Goal: Transaction & Acquisition: Purchase product/service

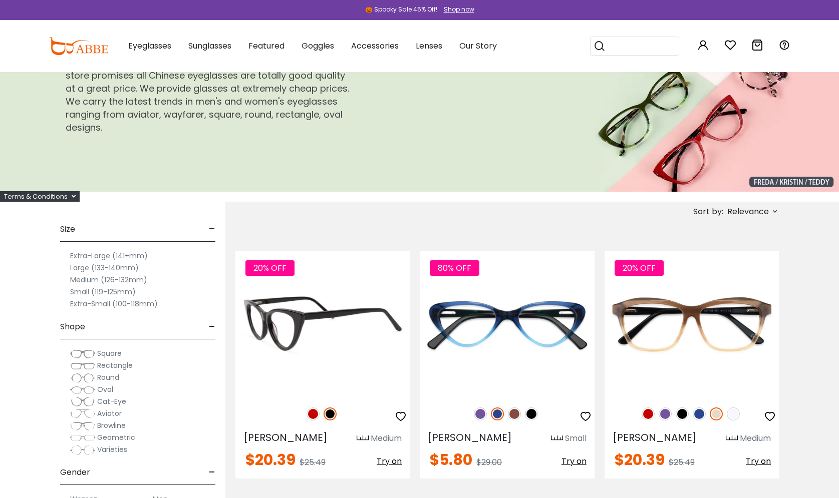
scroll to position [76, 0]
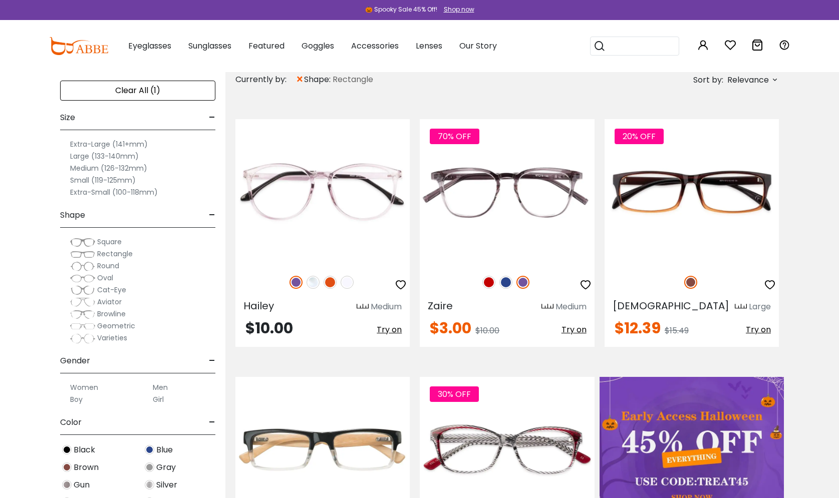
scroll to position [205, 0]
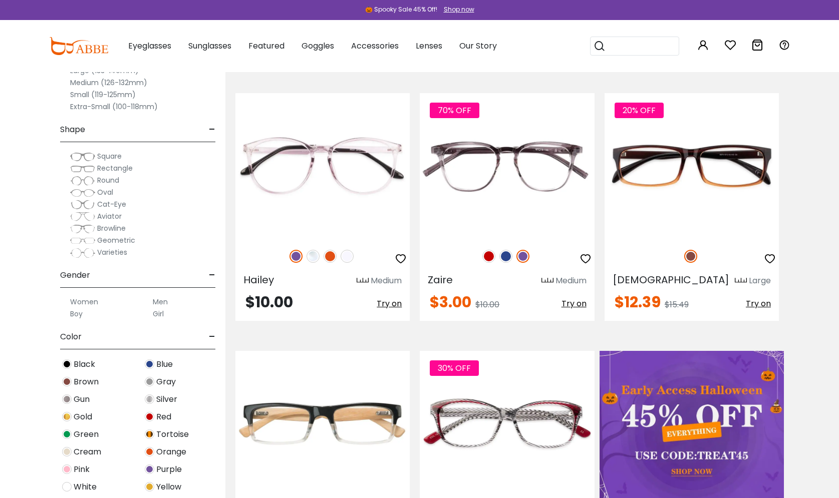
click at [119, 167] on span "Rectangle" at bounding box center [115, 168] width 36 height 10
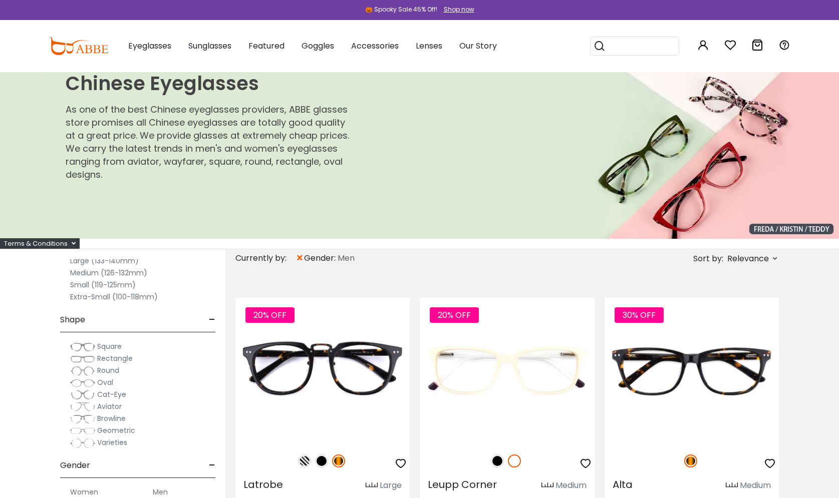
scroll to position [73, 0]
click at [89, 363] on img at bounding box center [82, 361] width 25 height 10
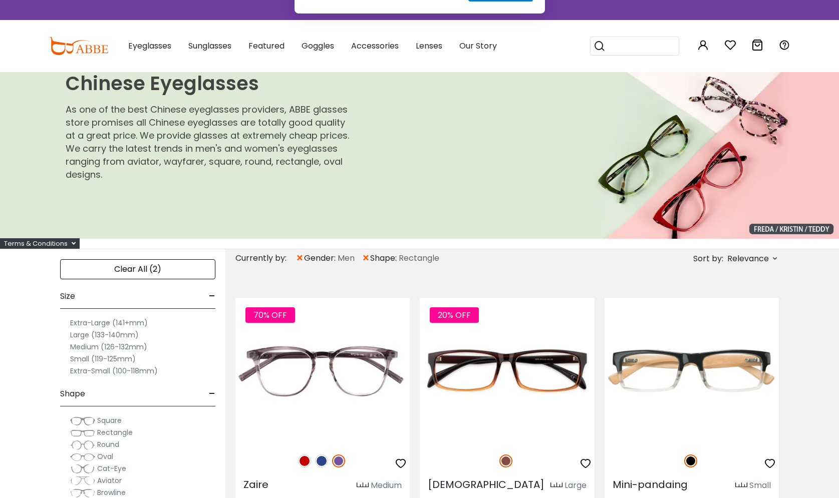
click at [439, 67] on button "Later" at bounding box center [439, 64] width 45 height 25
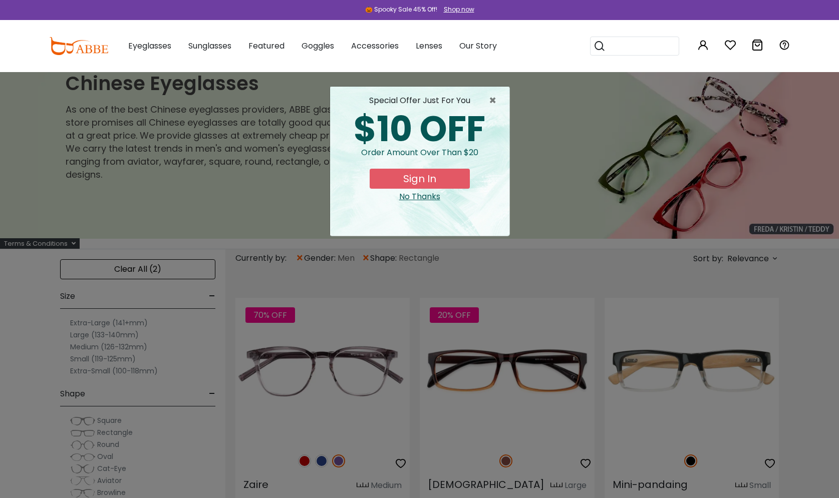
click at [419, 195] on div "No Thanks" at bounding box center [419, 197] width 163 height 12
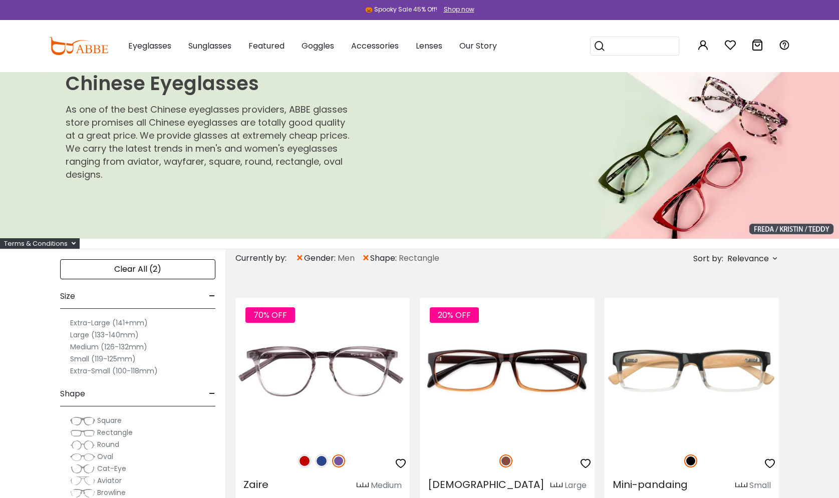
click at [115, 331] on label "Large (133-140mm)" at bounding box center [104, 335] width 69 height 12
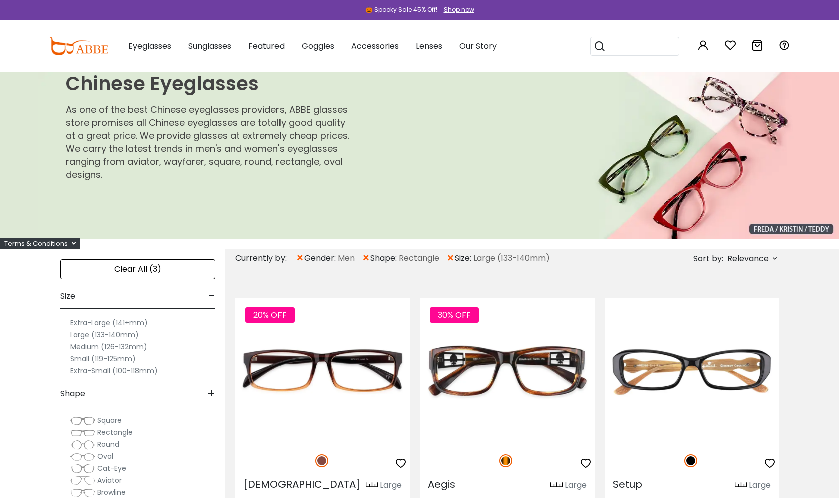
click at [114, 334] on label "Large (133-140mm)" at bounding box center [104, 335] width 69 height 12
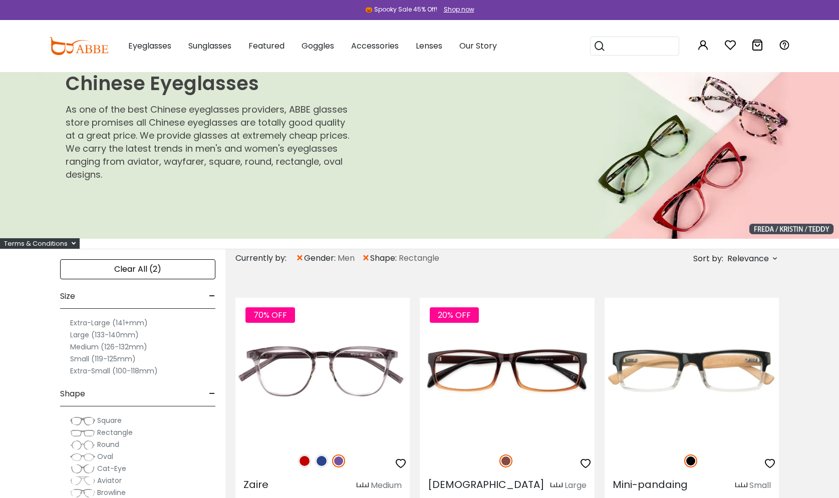
click at [120, 325] on label "Extra-Large (141+mm)" at bounding box center [109, 323] width 78 height 12
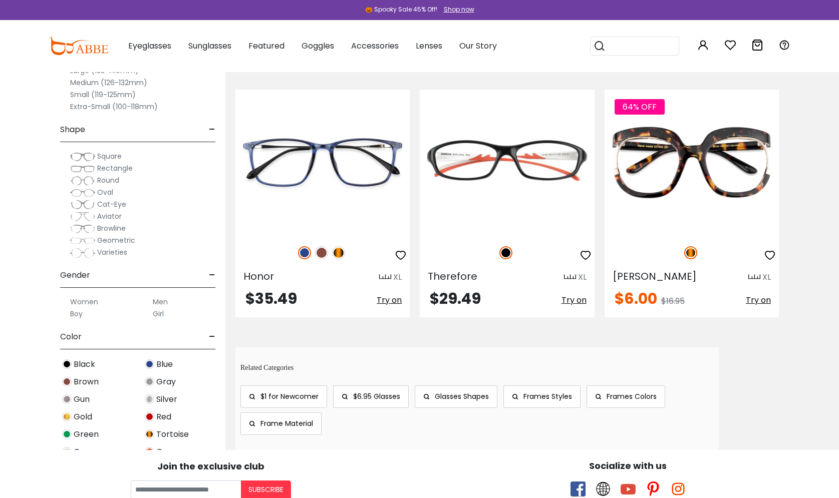
scroll to position [190, 0]
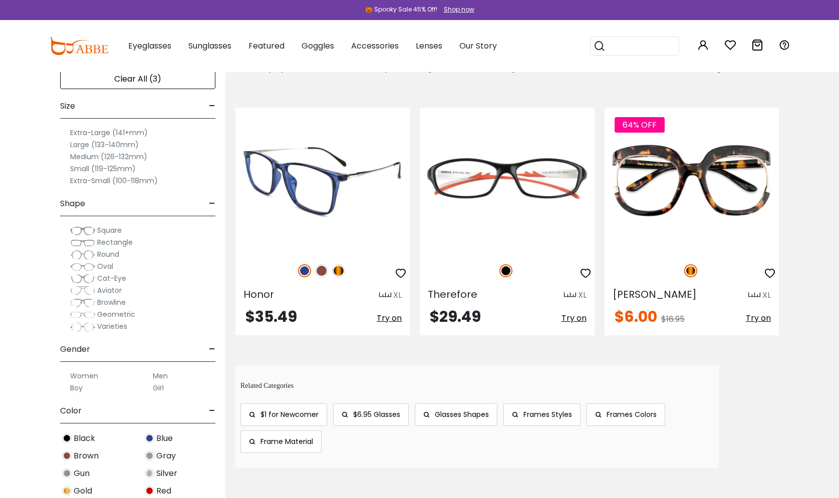
click at [322, 269] on img at bounding box center [321, 270] width 13 height 13
click at [341, 272] on img at bounding box center [338, 270] width 13 height 13
click at [303, 275] on img at bounding box center [304, 270] width 13 height 13
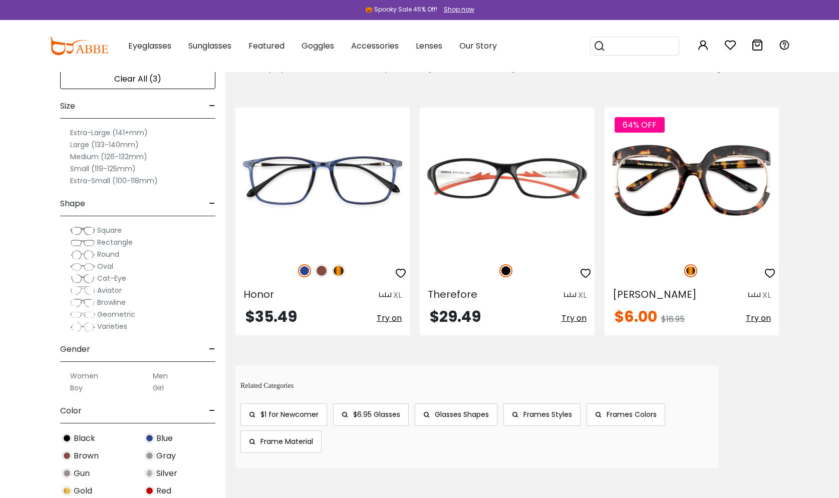
click at [106, 155] on label "Medium (126-132mm)" at bounding box center [108, 157] width 77 height 12
